Goal: Task Accomplishment & Management: Use online tool/utility

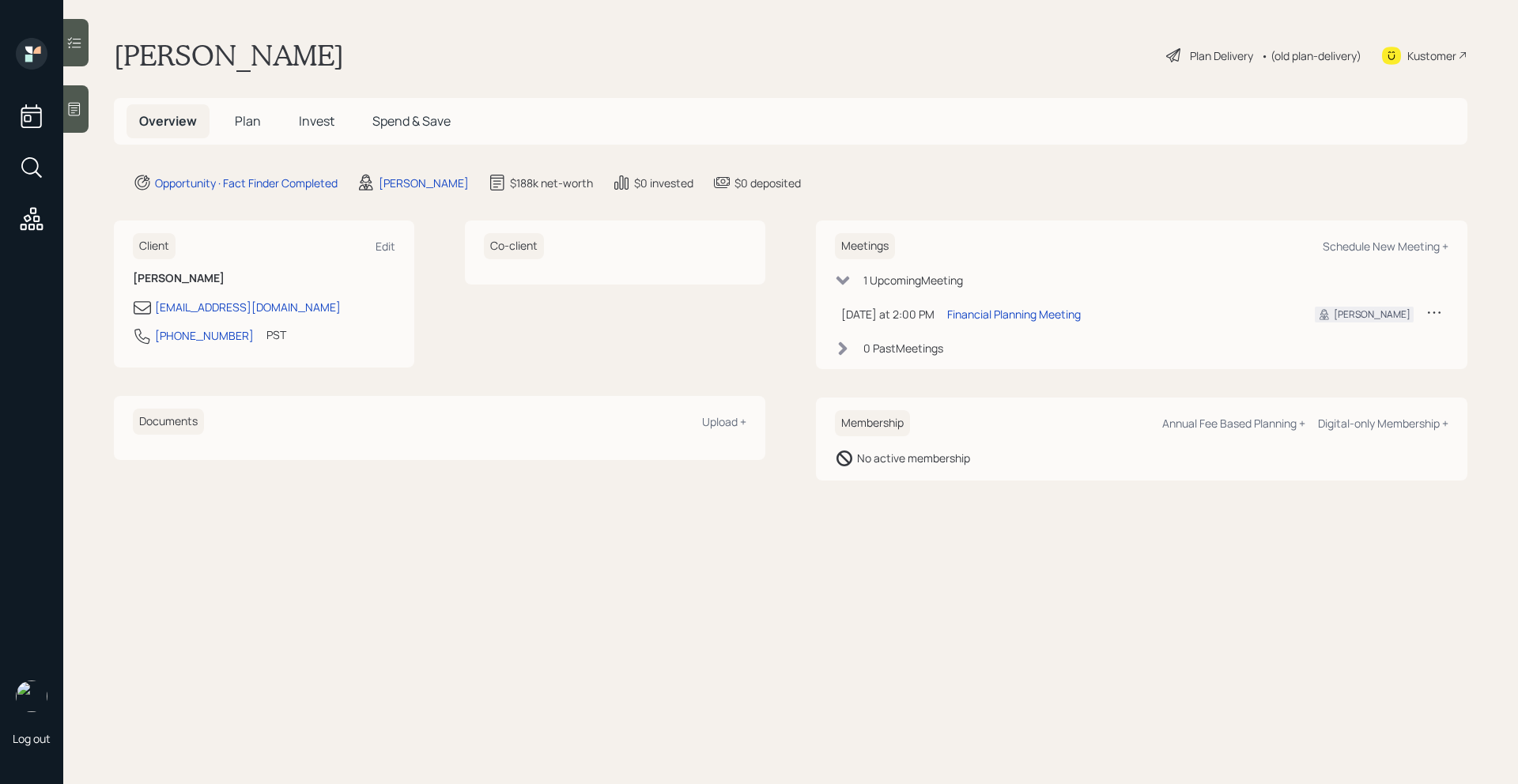
click at [248, 120] on span "Plan" at bounding box center [248, 121] width 26 height 17
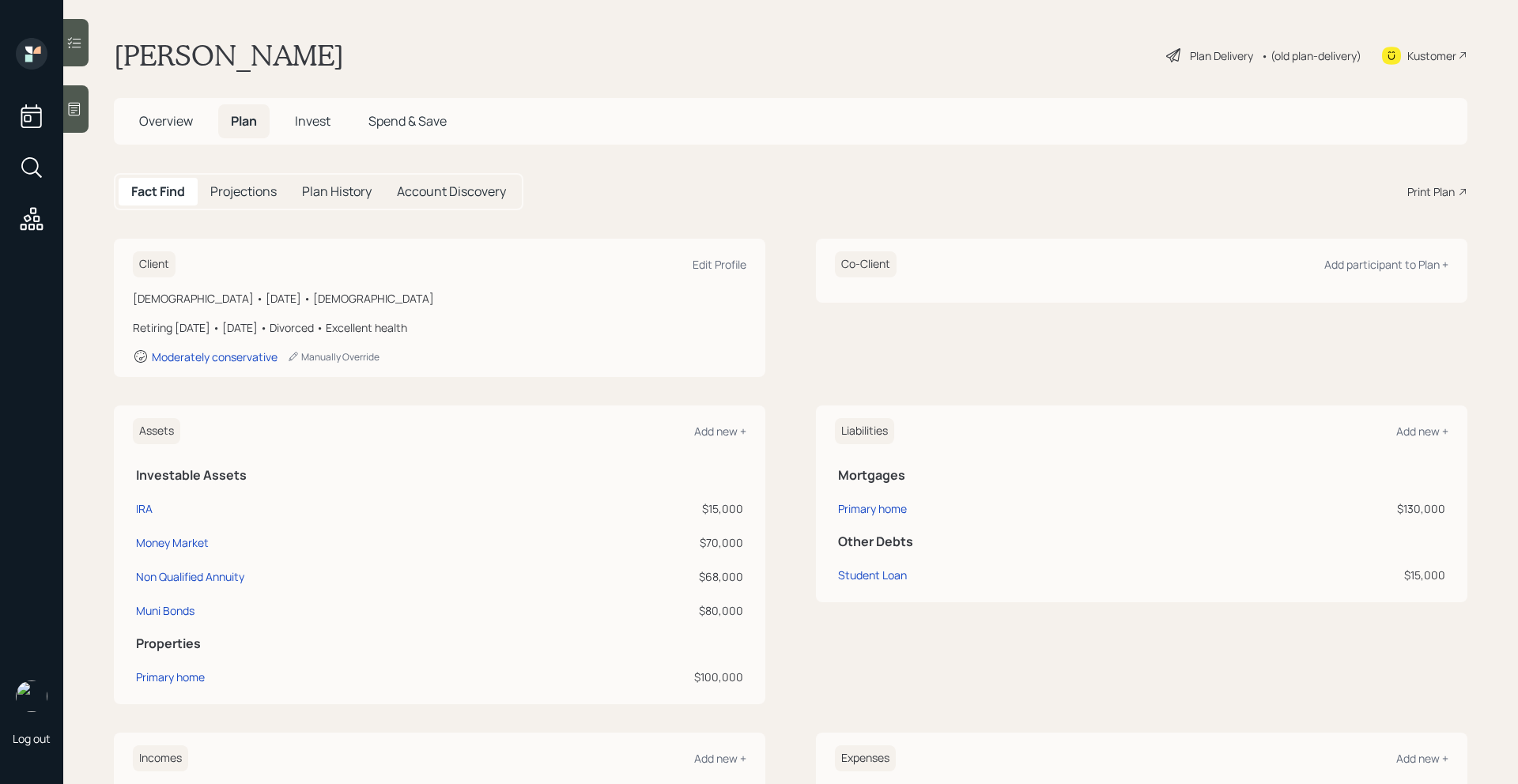
click at [1448, 199] on div "Print Plan" at bounding box center [1430, 191] width 48 height 17
